Goal: Check status: Check status

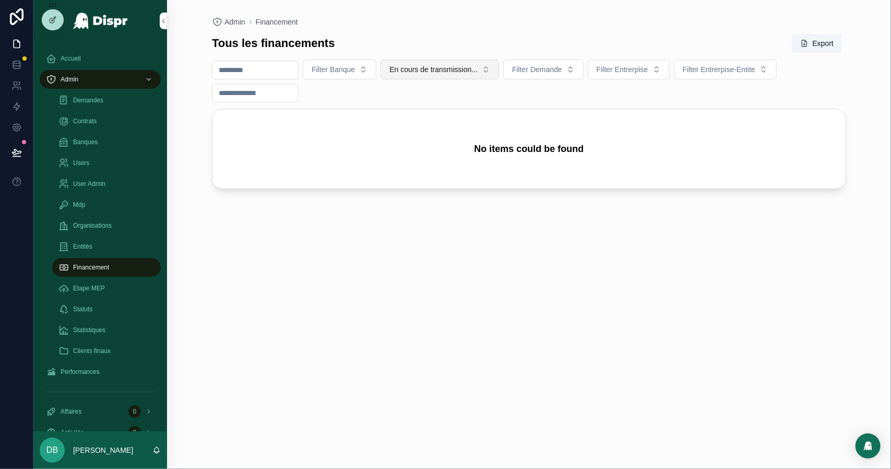
click at [428, 63] on button "En cours de transmission..." at bounding box center [440, 70] width 119 height 20
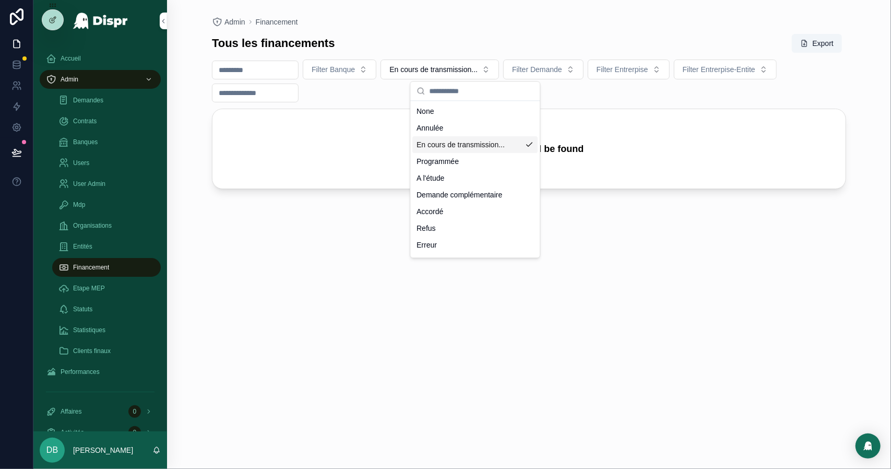
click at [443, 147] on div "En cours de transmission..." at bounding box center [474, 144] width 125 height 17
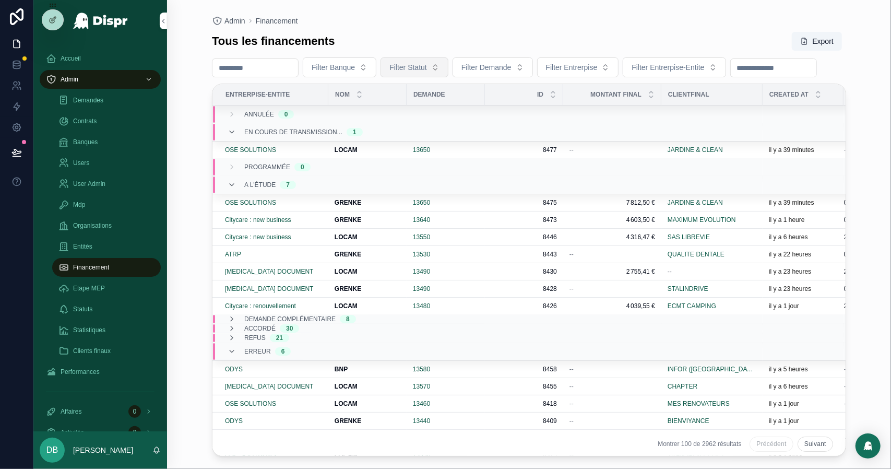
click at [427, 65] on span "Filter Statut" at bounding box center [408, 67] width 38 height 10
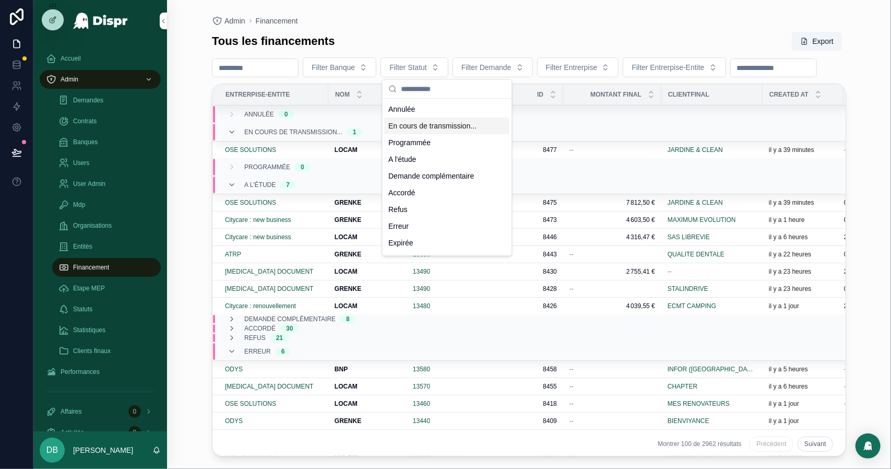
click at [445, 134] on div "En cours de transmission..." at bounding box center [446, 125] width 125 height 17
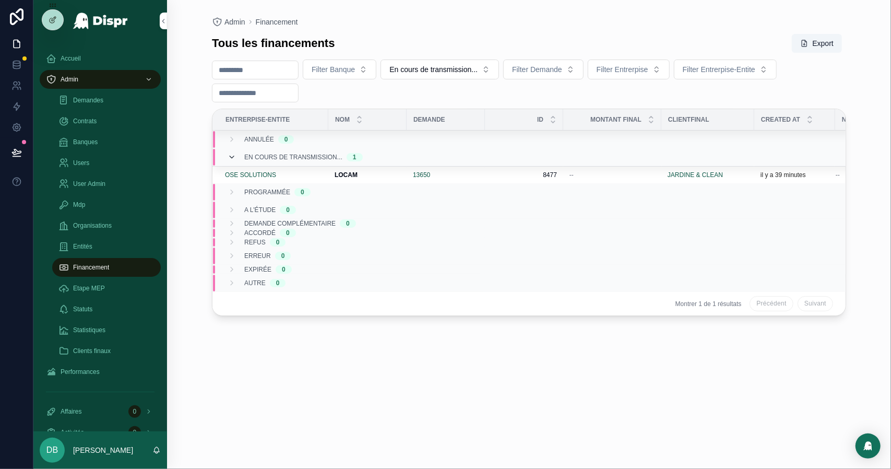
click at [232, 158] on icon "scrollable content" at bounding box center [232, 157] width 8 height 8
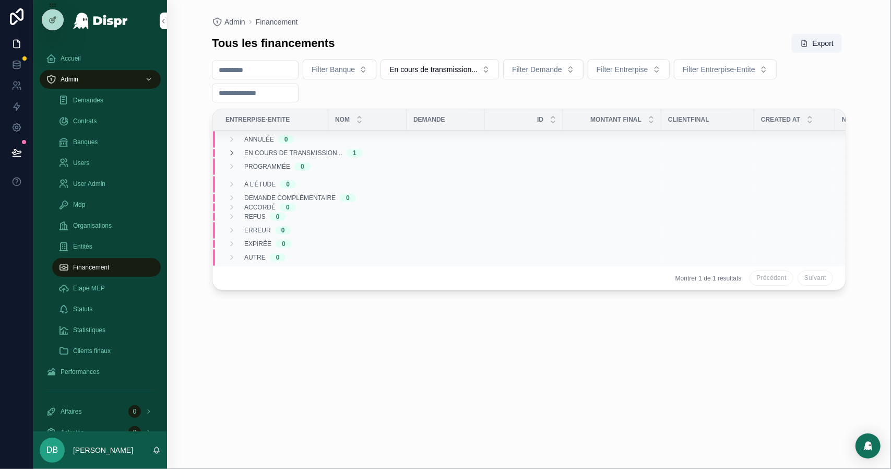
click at [232, 158] on div "Programmée 0" at bounding box center [269, 166] width 83 height 17
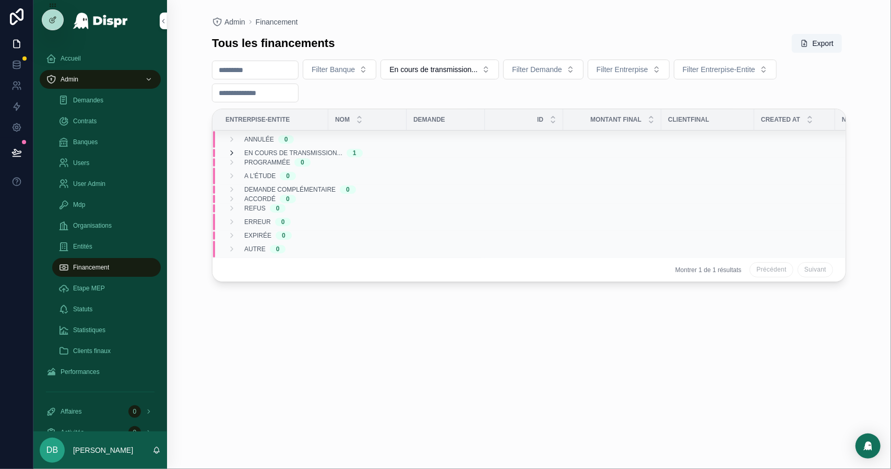
click at [229, 150] on icon "scrollable content" at bounding box center [232, 153] width 8 height 8
